Goal: Information Seeking & Learning: Learn about a topic

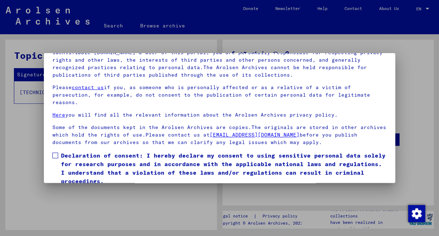
scroll to position [59, 0]
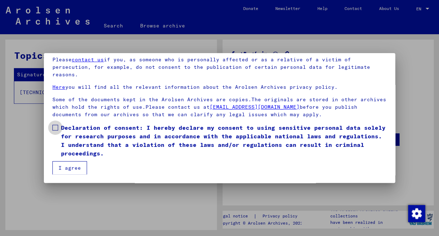
click at [56, 128] on span at bounding box center [55, 128] width 6 height 6
click at [73, 166] on button "I agree" at bounding box center [69, 168] width 35 height 14
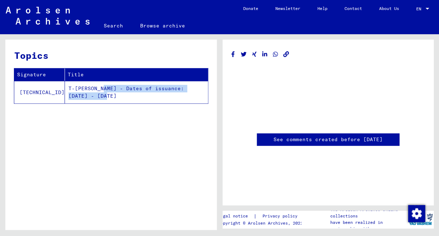
drag, startPoint x: 199, startPoint y: 88, endPoint x: 79, endPoint y: 87, distance: 120.1
click at [79, 87] on td "T-[PERSON_NAME] - Dates of issuance: [DATE] - [DATE]" at bounding box center [136, 92] width 143 height 22
copy td "[DEMOGRAPHIC_DATA] of issuance: [DATE] - [DATE]"
click at [112, 26] on link "Search" at bounding box center [113, 25] width 36 height 17
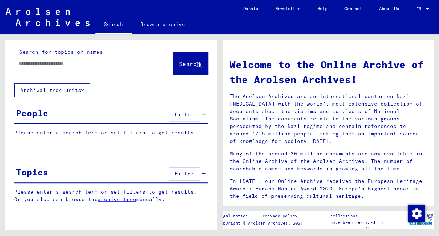
click at [87, 65] on input "text" at bounding box center [85, 62] width 133 height 7
type input "**********"
click at [179, 64] on span "Search" at bounding box center [189, 63] width 21 height 7
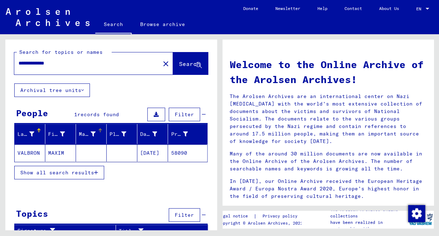
click at [94, 134] on div "Maiden Name" at bounding box center [87, 133] width 17 height 7
click at [99, 130] on div at bounding box center [99, 129] width 2 height 2
click at [121, 133] on div "Place of Birth" at bounding box center [117, 133] width 17 height 7
click at [185, 132] on div "Prisoner #" at bounding box center [179, 133] width 17 height 7
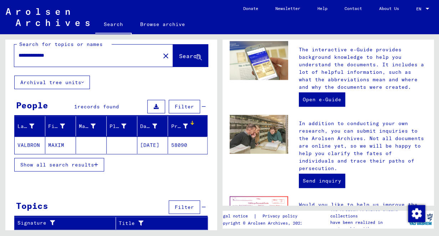
scroll to position [228, 0]
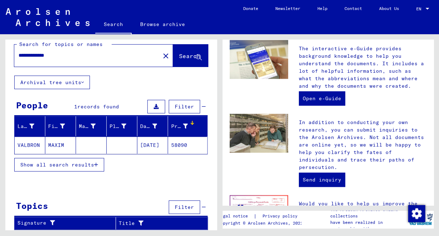
click at [157, 144] on mat-cell "[DATE]" at bounding box center [152, 144] width 31 height 17
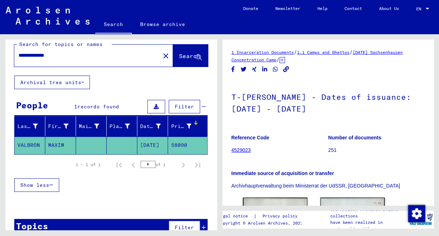
click at [427, 7] on div at bounding box center [427, 8] width 6 height 5
click at [415, 12] on span "English" at bounding box center [408, 12] width 17 height 5
click at [243, 149] on link "4529023" at bounding box center [241, 150] width 20 height 6
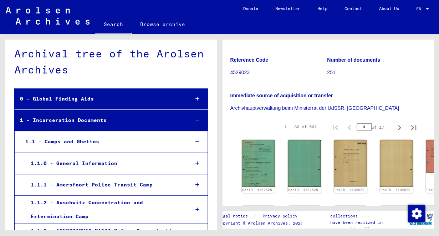
scroll to position [75, 0]
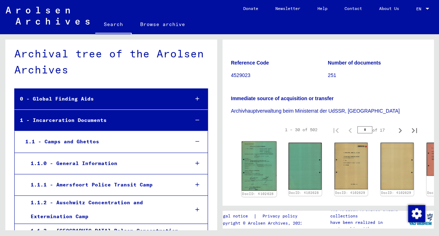
click at [258, 164] on img at bounding box center [258, 165] width 35 height 49
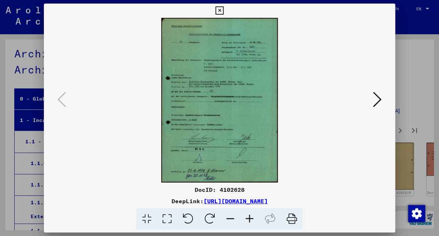
click at [250, 219] on icon at bounding box center [248, 219] width 19 height 22
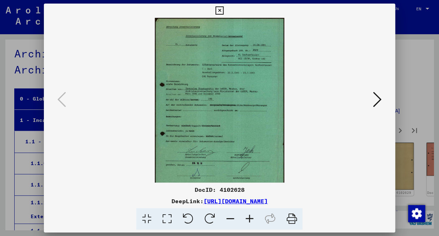
click at [250, 219] on icon at bounding box center [248, 219] width 19 height 22
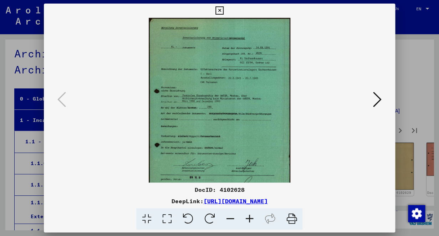
click at [250, 219] on icon at bounding box center [248, 219] width 19 height 22
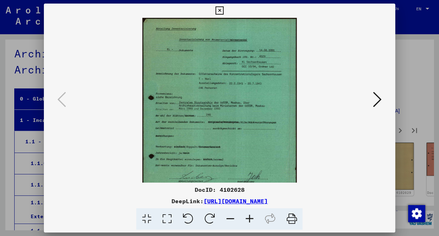
click at [250, 219] on icon at bounding box center [248, 219] width 19 height 22
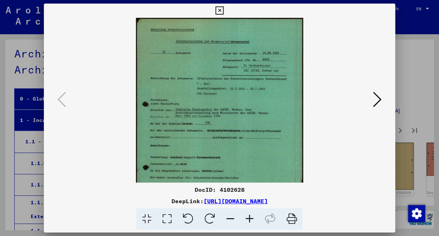
click at [250, 219] on icon at bounding box center [248, 219] width 19 height 22
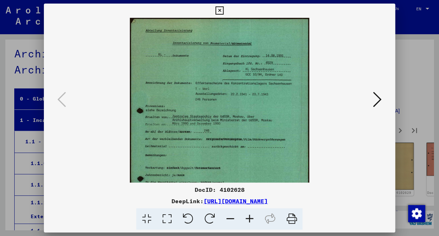
click at [249, 220] on icon at bounding box center [248, 219] width 19 height 22
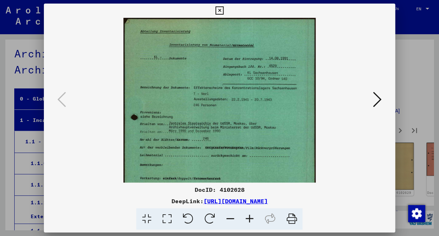
click at [249, 220] on icon at bounding box center [248, 219] width 19 height 22
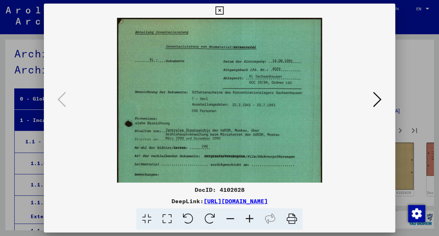
click at [293, 119] on img at bounding box center [219, 162] width 204 height 289
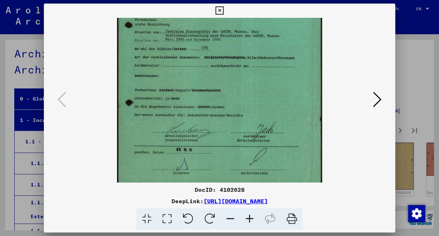
scroll to position [99, 0]
drag, startPoint x: 278, startPoint y: 148, endPoint x: 268, endPoint y: 50, distance: 98.5
click at [268, 49] on img at bounding box center [219, 63] width 204 height 289
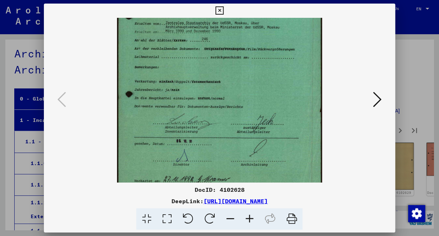
scroll to position [125, 0]
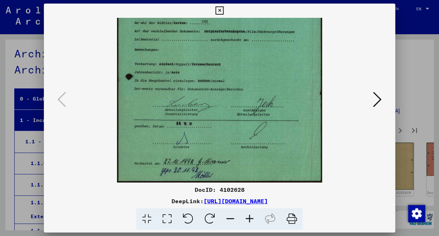
drag, startPoint x: 237, startPoint y: 140, endPoint x: 238, endPoint y: 83, distance: 57.0
click at [238, 83] on img at bounding box center [219, 37] width 204 height 289
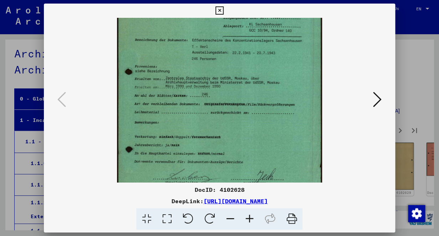
scroll to position [51, 0]
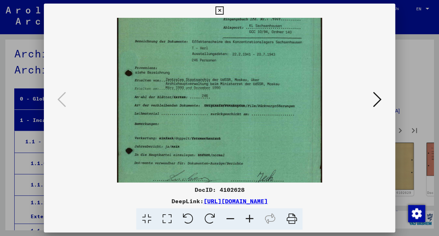
drag, startPoint x: 238, startPoint y: 82, endPoint x: 241, endPoint y: 156, distance: 73.8
click at [241, 156] on img at bounding box center [219, 111] width 204 height 289
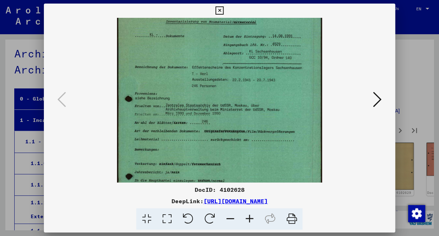
scroll to position [24, 0]
drag, startPoint x: 242, startPoint y: 61, endPoint x: 241, endPoint y: 87, distance: 26.4
click at [241, 87] on img at bounding box center [219, 138] width 204 height 289
click at [223, 11] on icon at bounding box center [219, 10] width 8 height 9
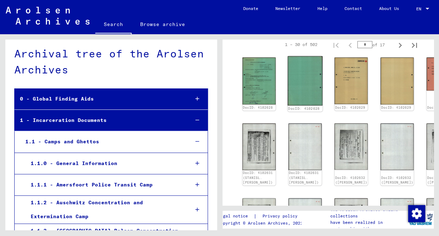
scroll to position [164, 0]
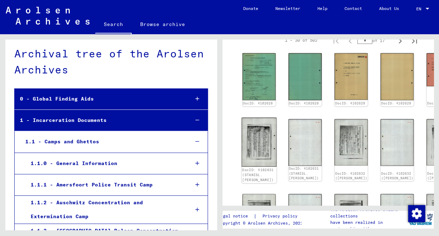
click at [258, 140] on img at bounding box center [258, 141] width 35 height 49
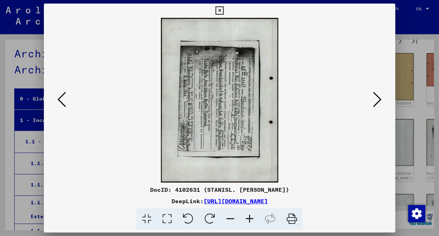
click at [250, 218] on icon at bounding box center [248, 219] width 19 height 22
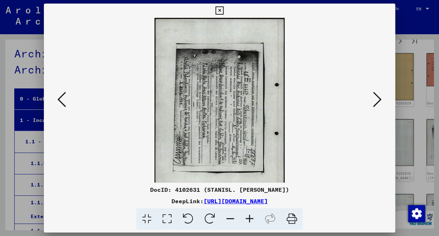
click at [250, 218] on icon at bounding box center [248, 219] width 19 height 22
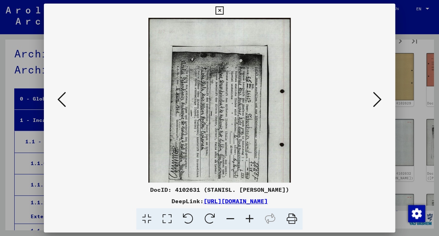
click at [379, 103] on icon at bounding box center [377, 99] width 9 height 17
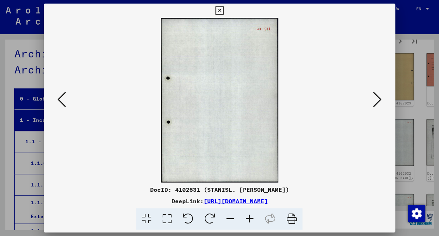
click at [379, 103] on icon at bounding box center [377, 99] width 9 height 17
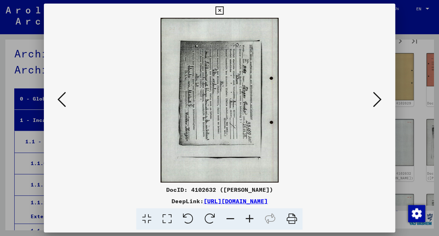
click at [251, 218] on icon at bounding box center [248, 219] width 19 height 22
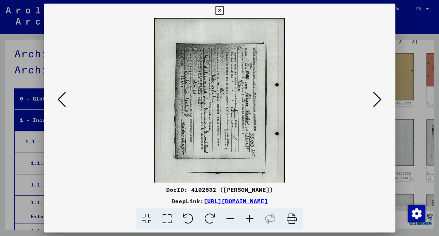
click at [251, 218] on icon at bounding box center [248, 219] width 19 height 22
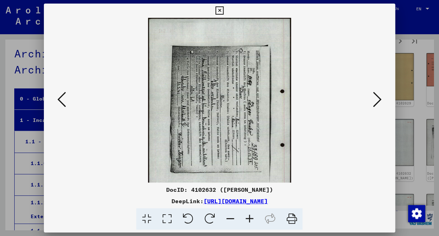
click at [250, 218] on icon at bounding box center [248, 219] width 19 height 22
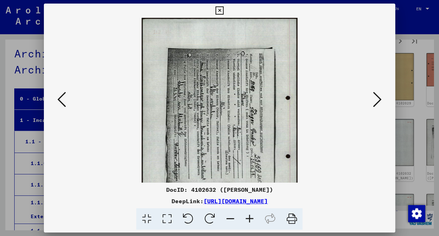
click at [251, 216] on icon at bounding box center [248, 219] width 19 height 22
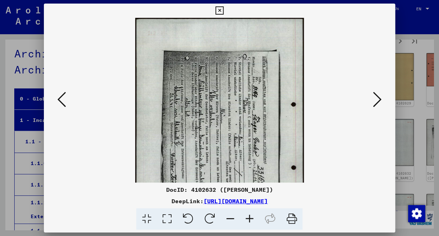
click at [251, 216] on icon at bounding box center [248, 219] width 19 height 22
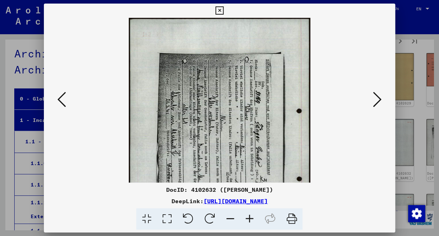
click at [380, 101] on icon at bounding box center [377, 99] width 9 height 17
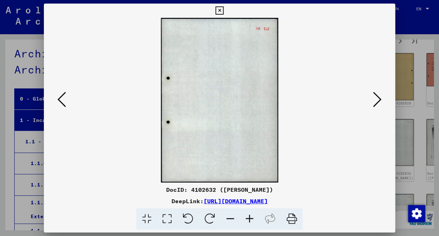
click at [380, 101] on icon at bounding box center [377, 99] width 9 height 17
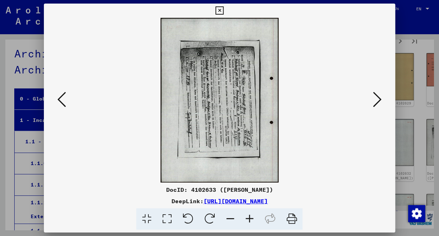
click at [62, 103] on icon at bounding box center [61, 99] width 9 height 17
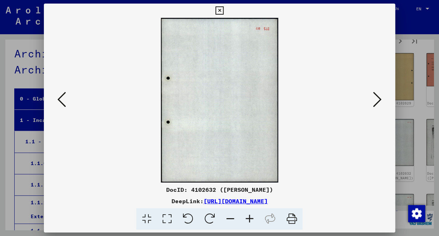
click at [62, 103] on icon at bounding box center [61, 99] width 9 height 17
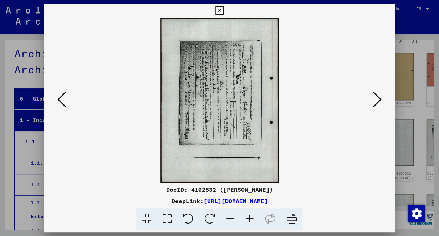
click at [62, 103] on icon at bounding box center [61, 99] width 9 height 17
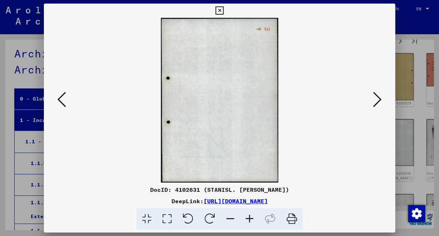
click at [62, 103] on icon at bounding box center [61, 99] width 9 height 17
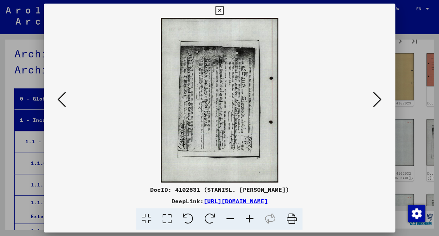
click at [62, 103] on icon at bounding box center [61, 99] width 9 height 17
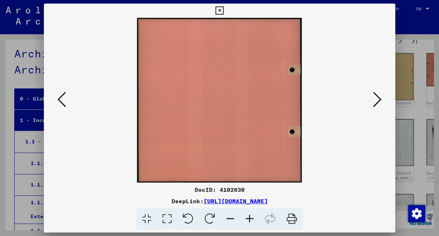
click at [62, 103] on icon at bounding box center [61, 99] width 9 height 17
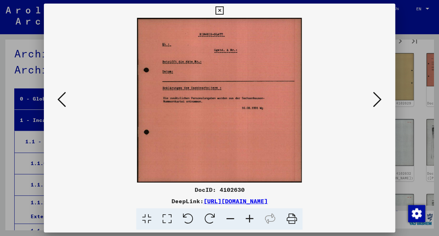
click at [62, 103] on icon at bounding box center [61, 99] width 9 height 17
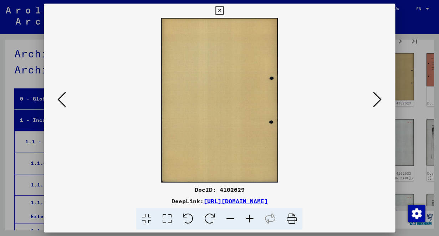
click at [62, 103] on icon at bounding box center [61, 99] width 9 height 17
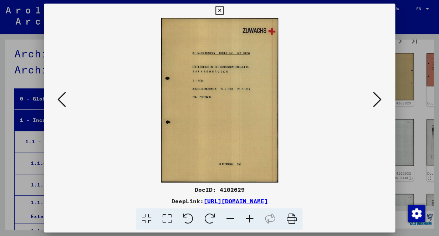
click at [62, 103] on icon at bounding box center [61, 99] width 9 height 17
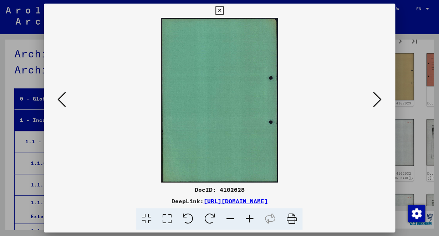
click at [62, 103] on icon at bounding box center [61, 99] width 9 height 17
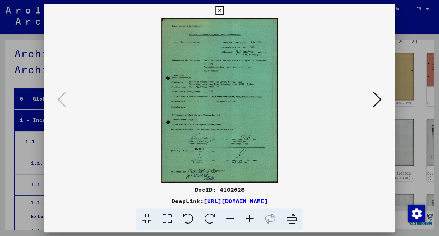
click at [249, 218] on icon at bounding box center [248, 219] width 19 height 22
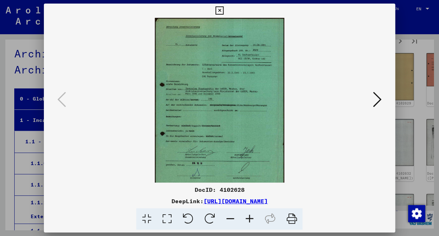
click at [249, 218] on icon at bounding box center [248, 219] width 19 height 22
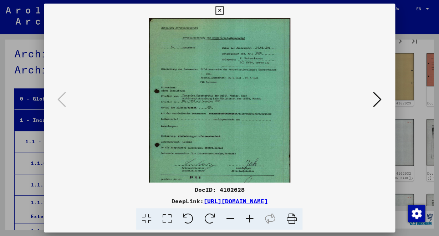
click at [249, 218] on icon at bounding box center [248, 219] width 19 height 22
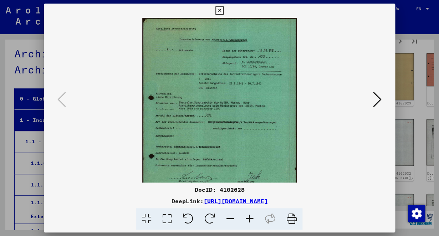
click at [249, 218] on icon at bounding box center [248, 219] width 19 height 22
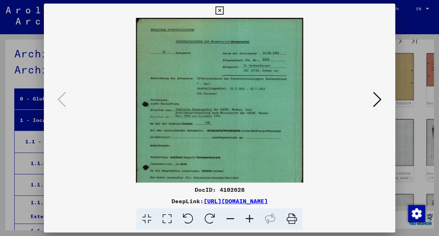
click at [168, 217] on icon at bounding box center [166, 219] width 20 height 22
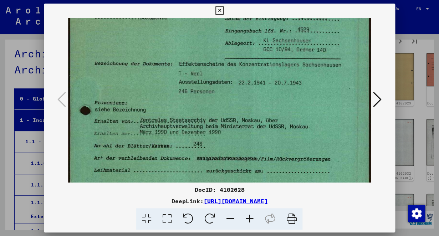
scroll to position [71, 0]
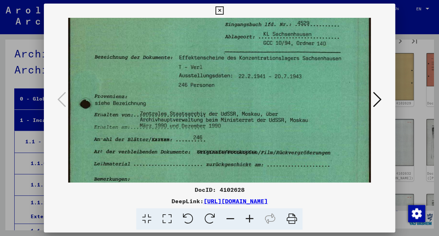
drag, startPoint x: 227, startPoint y: 136, endPoint x: 208, endPoint y: 81, distance: 57.6
click at [208, 81] on img at bounding box center [219, 161] width 302 height 427
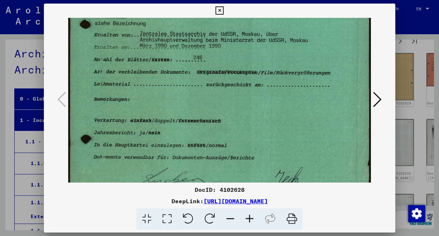
drag, startPoint x: 199, startPoint y: 170, endPoint x: 197, endPoint y: 90, distance: 80.5
click at [197, 90] on img at bounding box center [219, 81] width 302 height 427
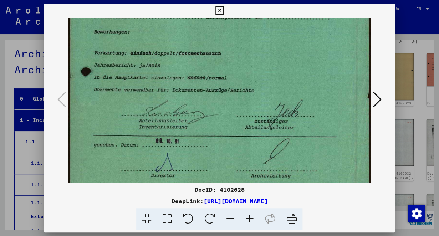
scroll to position [218, 0]
drag, startPoint x: 186, startPoint y: 155, endPoint x: 186, endPoint y: 88, distance: 66.6
click at [186, 88] on img at bounding box center [219, 13] width 302 height 427
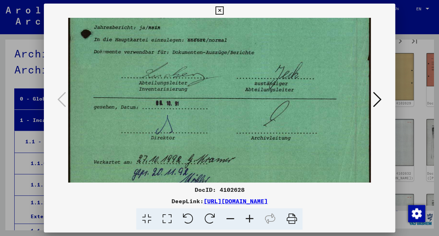
scroll to position [267, 0]
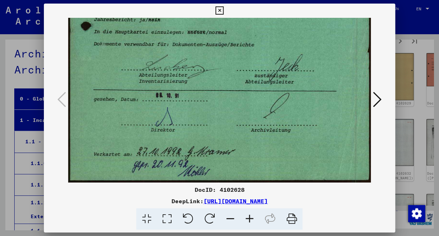
drag, startPoint x: 215, startPoint y: 151, endPoint x: 206, endPoint y: 37, distance: 114.3
drag, startPoint x: 211, startPoint y: 139, endPoint x: 211, endPoint y: 112, distance: 27.1
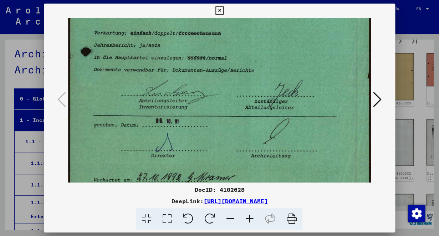
scroll to position [180, 0]
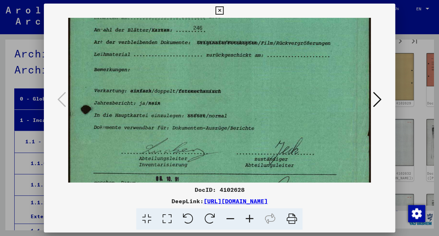
drag, startPoint x: 210, startPoint y: 112, endPoint x: 211, endPoint y: 201, distance: 88.3
click at [211, 199] on div "DocID: 4102628 DeepLink: [URL][DOMAIN_NAME]" at bounding box center [219, 117] width 351 height 226
drag, startPoint x: 213, startPoint y: 217, endPoint x: 213, endPoint y: 236, distance: 18.9
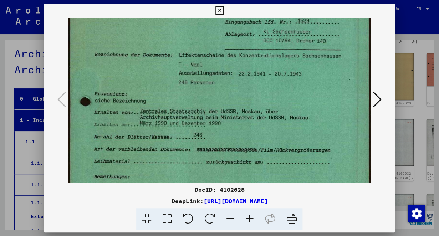
drag, startPoint x: 307, startPoint y: 69, endPoint x: 282, endPoint y: 184, distance: 116.9
click at [283, 182] on div "DocID: 4102628 DeepLink: [URL][DOMAIN_NAME]" at bounding box center [219, 117] width 351 height 226
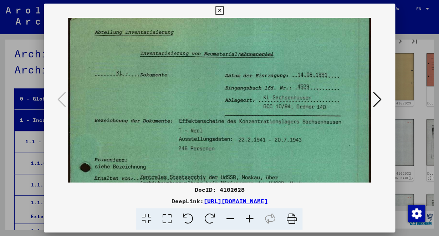
scroll to position [0, 0]
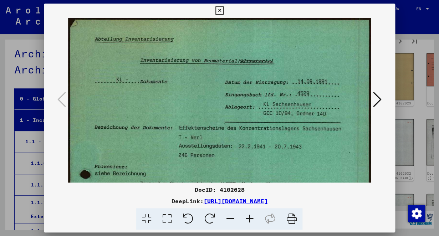
drag, startPoint x: 287, startPoint y: 114, endPoint x: 279, endPoint y: 193, distance: 79.1
click at [279, 193] on div "DocID: 4102628 DeepLink: [URL][DOMAIN_NAME]" at bounding box center [219, 117] width 351 height 226
click at [167, 218] on icon at bounding box center [166, 219] width 20 height 22
click at [150, 218] on icon at bounding box center [146, 219] width 20 height 22
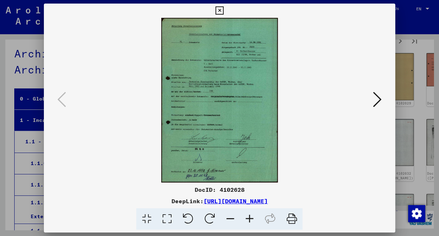
click at [381, 99] on icon at bounding box center [377, 99] width 9 height 17
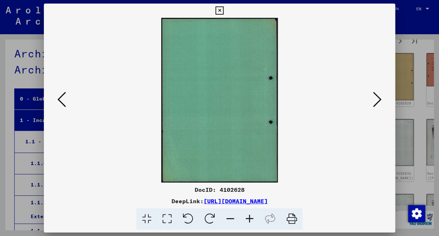
click at [60, 99] on icon at bounding box center [61, 99] width 9 height 17
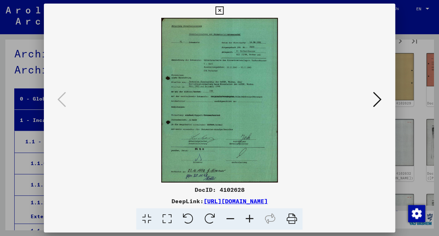
click at [379, 102] on icon at bounding box center [377, 99] width 9 height 17
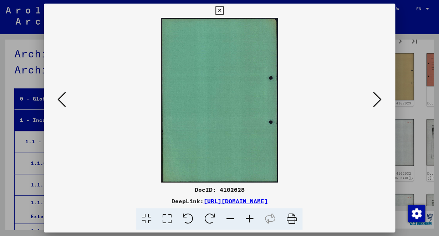
click at [379, 102] on icon at bounding box center [377, 99] width 9 height 17
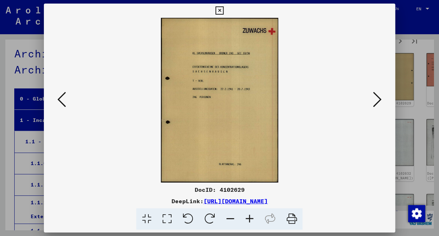
click at [379, 102] on icon at bounding box center [377, 99] width 9 height 17
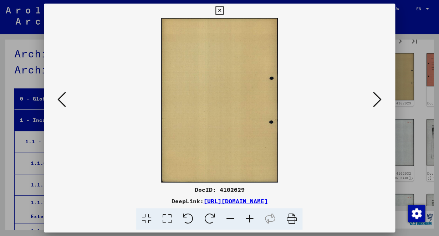
click at [379, 102] on icon at bounding box center [377, 99] width 9 height 17
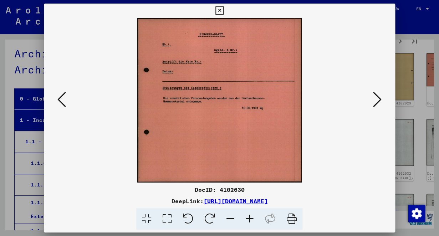
click at [379, 102] on icon at bounding box center [377, 99] width 9 height 17
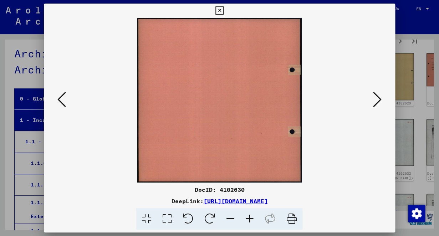
click at [379, 102] on icon at bounding box center [377, 99] width 9 height 17
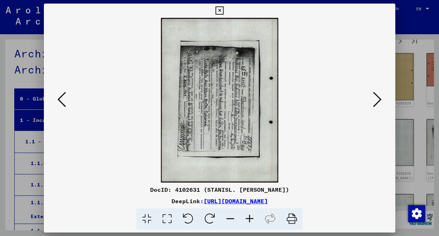
click at [379, 102] on icon at bounding box center [377, 99] width 9 height 17
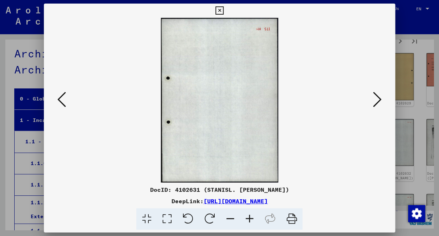
click at [379, 102] on icon at bounding box center [377, 99] width 9 height 17
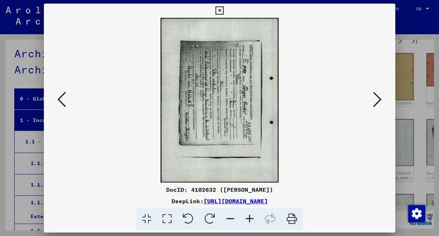
click at [379, 102] on icon at bounding box center [377, 99] width 9 height 17
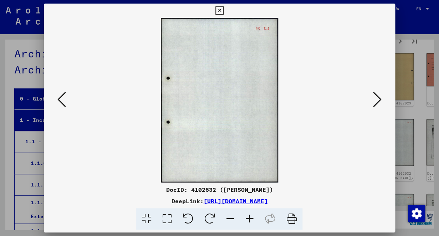
click at [379, 102] on icon at bounding box center [377, 99] width 9 height 17
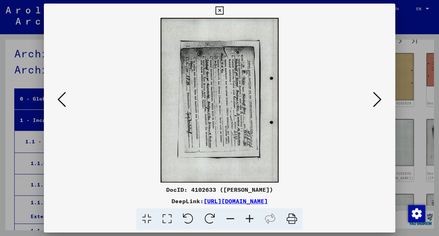
click at [379, 102] on icon at bounding box center [377, 99] width 9 height 17
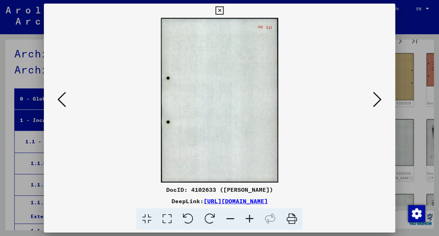
click at [379, 102] on icon at bounding box center [377, 99] width 9 height 17
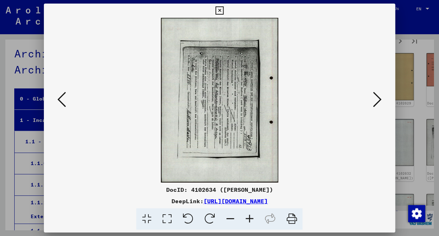
click at [379, 102] on icon at bounding box center [377, 99] width 9 height 17
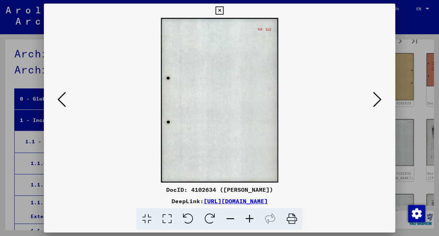
click at [380, 103] on icon at bounding box center [377, 99] width 9 height 17
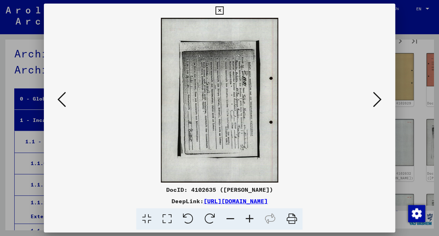
click at [380, 103] on icon at bounding box center [377, 99] width 9 height 17
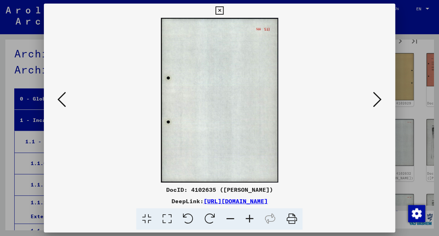
click at [380, 103] on icon at bounding box center [377, 99] width 9 height 17
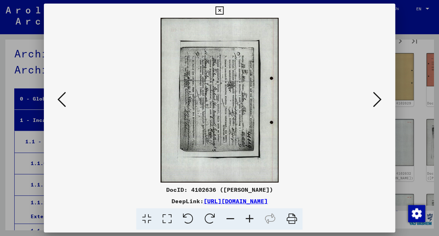
click at [380, 103] on icon at bounding box center [377, 99] width 9 height 17
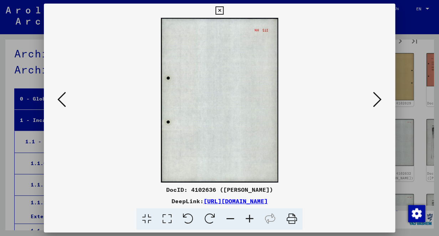
click at [380, 103] on icon at bounding box center [377, 99] width 9 height 17
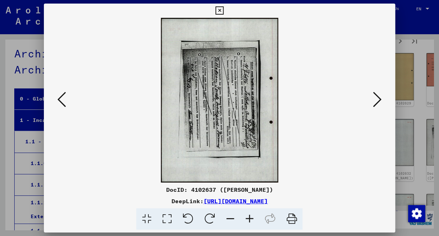
click at [380, 103] on icon at bounding box center [377, 99] width 9 height 17
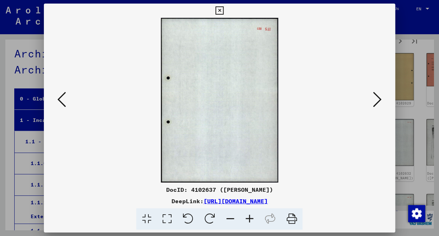
click at [380, 103] on icon at bounding box center [377, 99] width 9 height 17
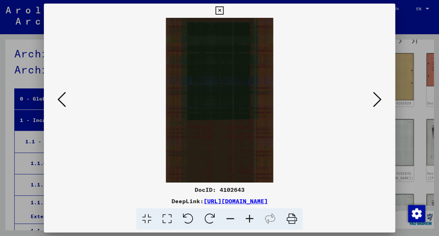
click at [380, 103] on icon at bounding box center [377, 99] width 9 height 17
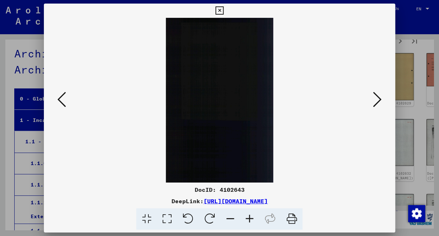
click at [380, 102] on icon at bounding box center [377, 99] width 9 height 17
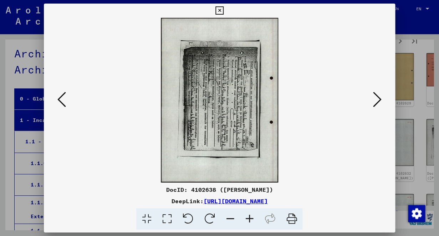
click at [380, 102] on icon at bounding box center [377, 99] width 9 height 17
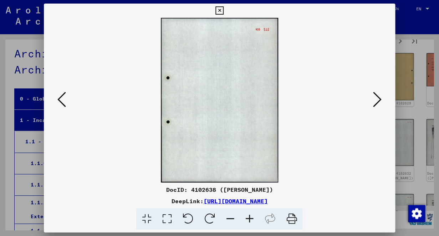
click at [380, 102] on icon at bounding box center [377, 99] width 9 height 17
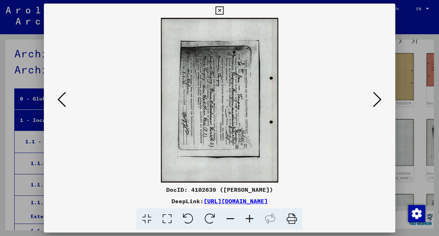
click at [380, 102] on icon at bounding box center [377, 99] width 9 height 17
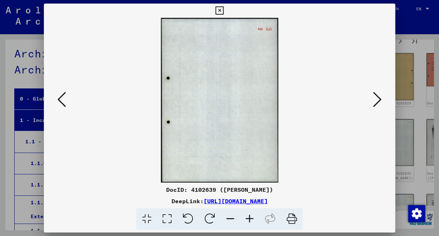
click at [380, 102] on icon at bounding box center [377, 99] width 9 height 17
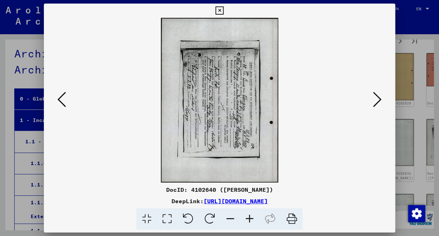
click at [380, 102] on icon at bounding box center [377, 99] width 9 height 17
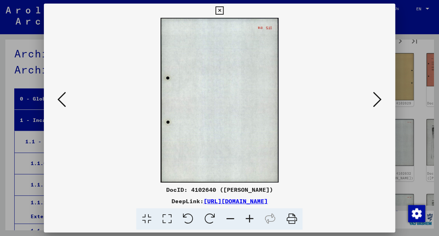
click at [380, 102] on icon at bounding box center [377, 99] width 9 height 17
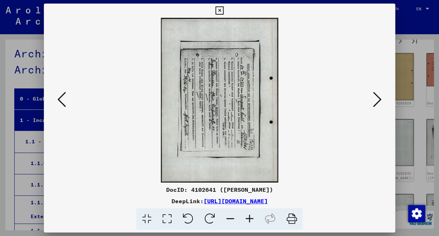
click at [380, 102] on icon at bounding box center [377, 99] width 9 height 17
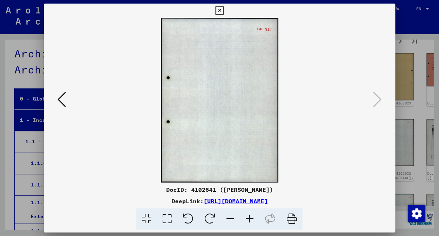
click at [60, 103] on icon at bounding box center [61, 99] width 9 height 17
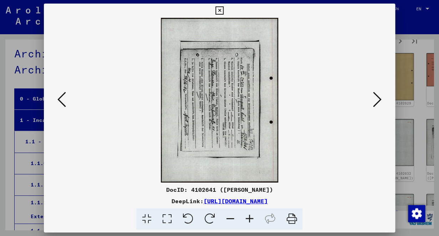
click at [190, 219] on icon at bounding box center [188, 219] width 22 height 22
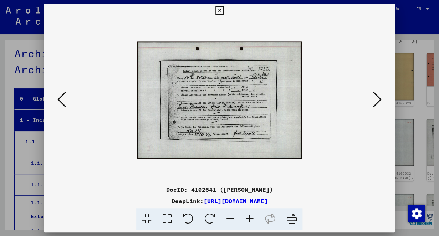
click at [250, 220] on icon at bounding box center [248, 219] width 19 height 22
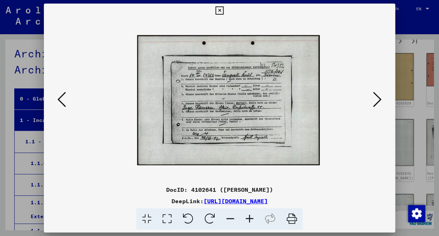
click at [250, 220] on icon at bounding box center [248, 219] width 19 height 22
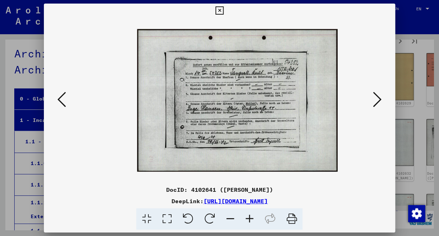
click at [250, 220] on icon at bounding box center [248, 219] width 19 height 22
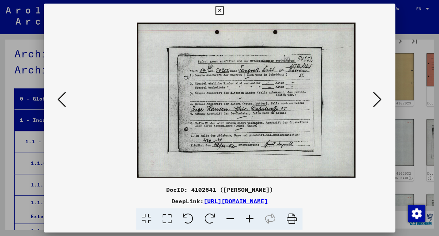
click at [250, 220] on icon at bounding box center [248, 219] width 19 height 22
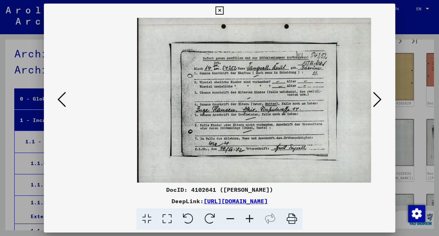
click at [249, 220] on icon at bounding box center [248, 219] width 19 height 22
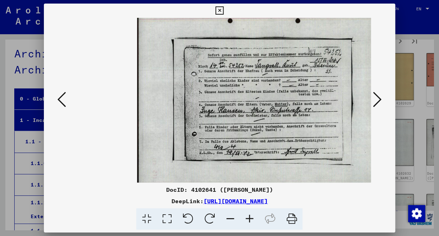
click at [243, 202] on link "[URL][DOMAIN_NAME]" at bounding box center [235, 200] width 64 height 7
click at [29, 79] on div at bounding box center [219, 118] width 439 height 236
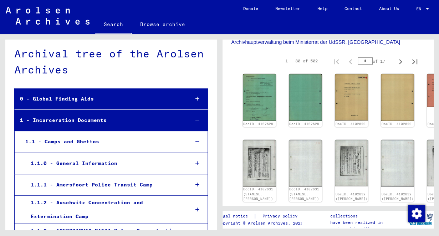
scroll to position [145, 0]
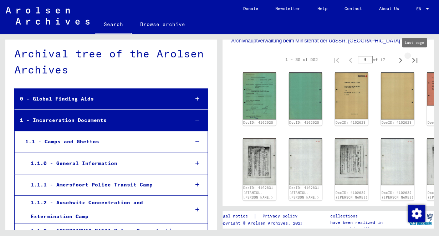
click at [416, 60] on icon "Last page" at bounding box center [414, 60] width 5 height 5
type input "**"
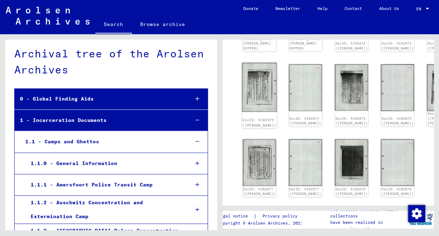
scroll to position [304, 0]
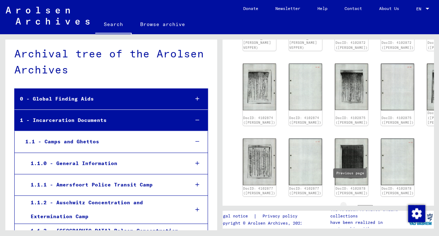
click at [351, 204] on icon "Previous page" at bounding box center [350, 209] width 10 height 10
type input "**"
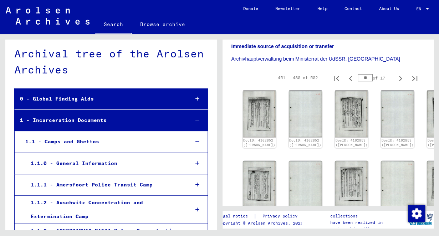
scroll to position [122, 0]
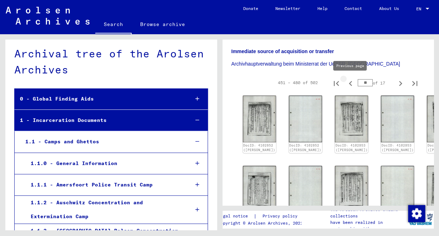
click at [349, 84] on icon "Previous page" at bounding box center [349, 83] width 3 height 5
type input "**"
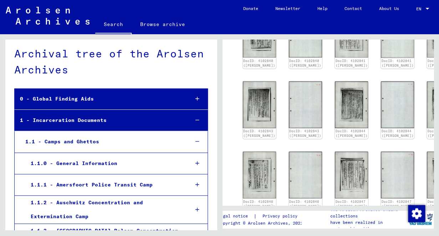
scroll to position [279, 0]
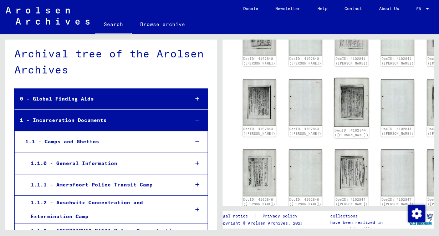
click at [334, 102] on img at bounding box center [351, 102] width 35 height 49
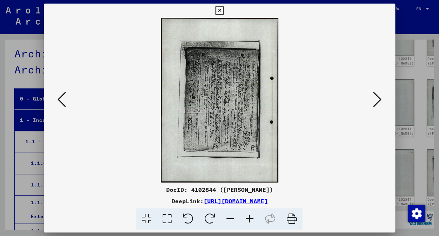
click at [191, 218] on icon at bounding box center [188, 219] width 22 height 22
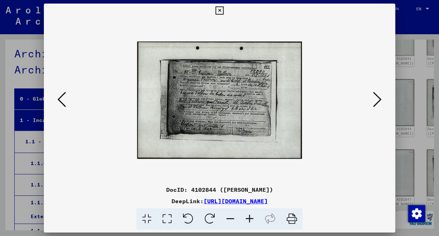
click at [378, 103] on icon at bounding box center [377, 99] width 9 height 17
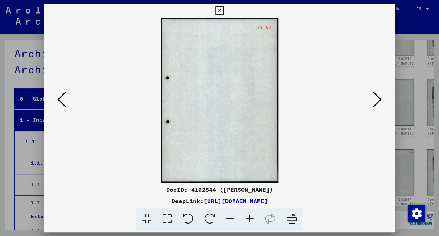
click at [60, 99] on icon at bounding box center [61, 99] width 9 height 17
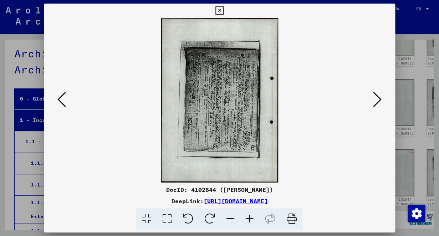
click at [177, 155] on img at bounding box center [219, 100] width 302 height 165
click at [178, 159] on img at bounding box center [219, 100] width 302 height 165
click at [183, 144] on img at bounding box center [219, 100] width 302 height 165
click at [160, 182] on div "DocID: 4102844 ([PERSON_NAME]) DeepLink: [URL][DOMAIN_NAME]" at bounding box center [219, 117] width 351 height 226
click at [223, 11] on icon at bounding box center [219, 10] width 8 height 9
